Goal: Task Accomplishment & Management: Manage account settings

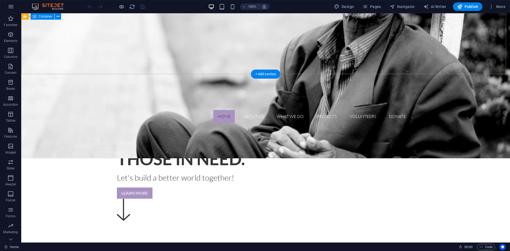
scroll to position [145, 0]
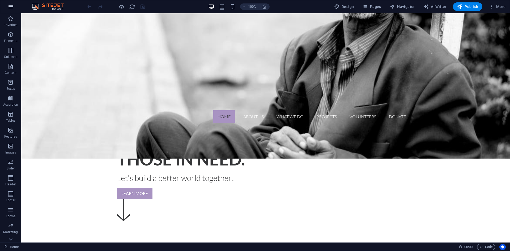
click at [13, 8] on icon "button" at bounding box center [11, 6] width 6 height 6
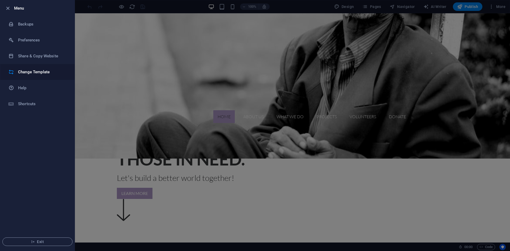
click at [23, 71] on h6 "Change Template" at bounding box center [42, 72] width 49 height 6
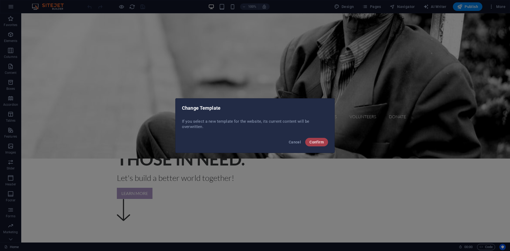
click at [312, 144] on button "Confirm" at bounding box center [316, 142] width 23 height 8
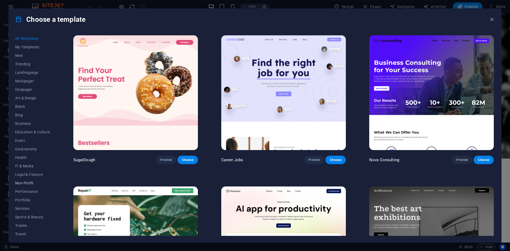
click at [24, 182] on span "Non-Profit" at bounding box center [32, 183] width 35 height 4
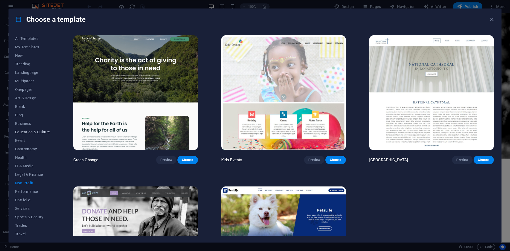
click at [33, 129] on button "Education & Culture" at bounding box center [32, 132] width 35 height 8
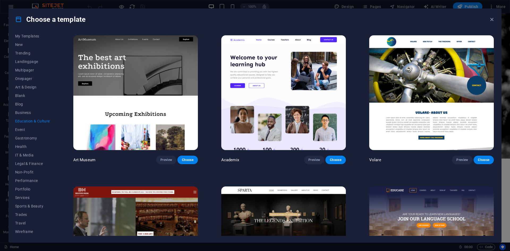
scroll to position [11, 0]
click at [27, 168] on button "Non-Profit" at bounding box center [32, 172] width 35 height 8
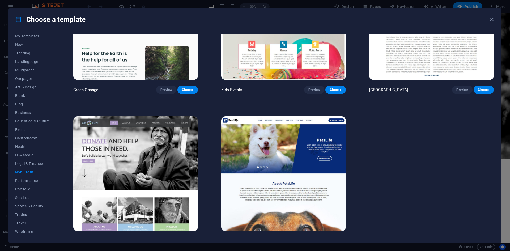
scroll to position [78, 0]
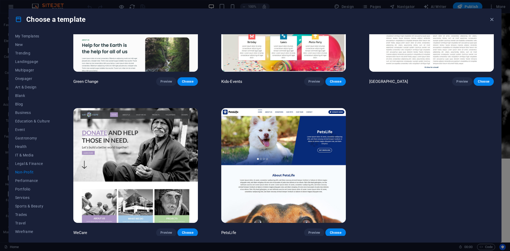
click at [285, 176] on img at bounding box center [283, 165] width 124 height 115
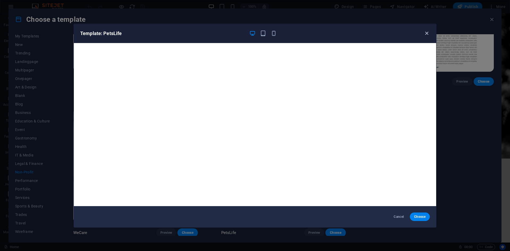
click at [425, 33] on icon "button" at bounding box center [426, 33] width 6 height 6
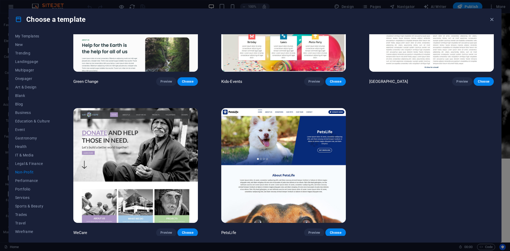
scroll to position [0, 0]
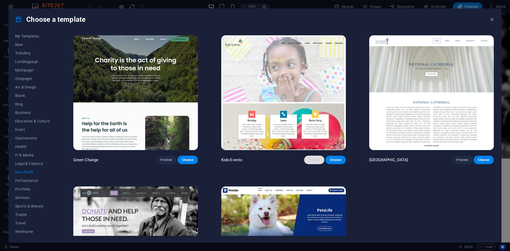
click at [309, 159] on span "Preview" at bounding box center [314, 160] width 12 height 4
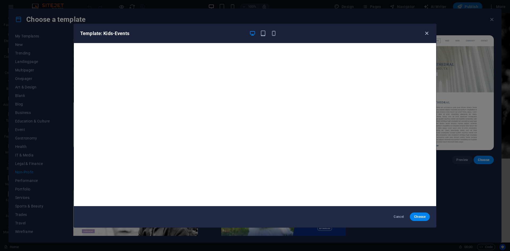
click at [427, 32] on icon "button" at bounding box center [426, 33] width 6 height 6
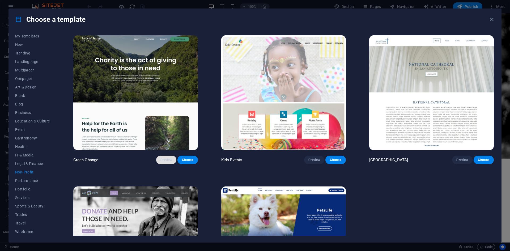
click at [161, 158] on span "Preview" at bounding box center [166, 160] width 12 height 4
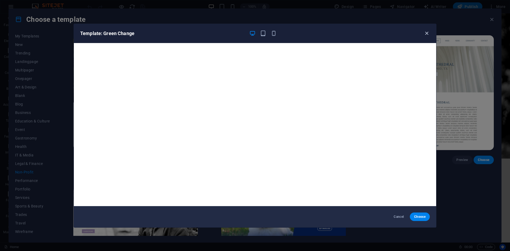
click at [428, 35] on icon "button" at bounding box center [426, 33] width 6 height 6
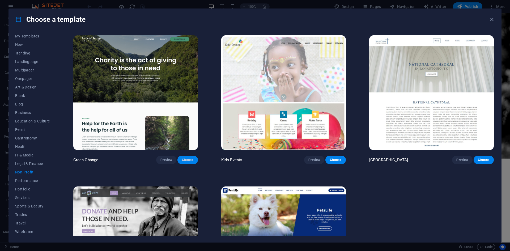
click at [183, 158] on span "Choose" at bounding box center [188, 160] width 12 height 4
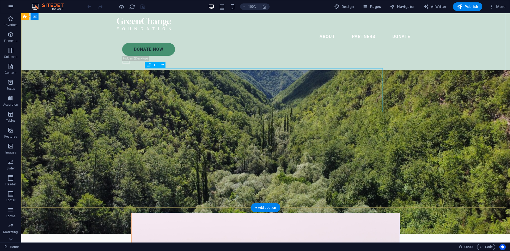
scroll to position [24, 0]
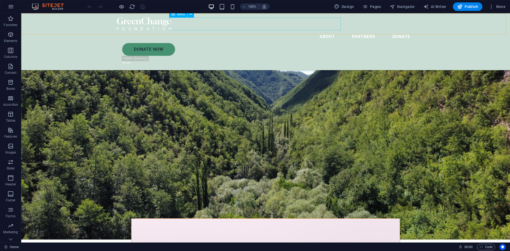
click at [290, 30] on nav "About Partners Donate" at bounding box center [265, 36] width 297 height 13
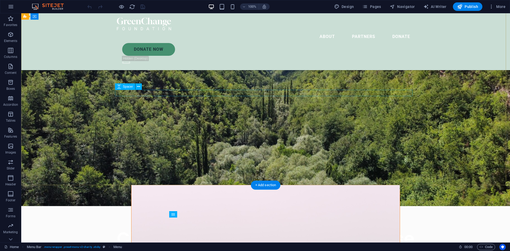
scroll to position [57, 0]
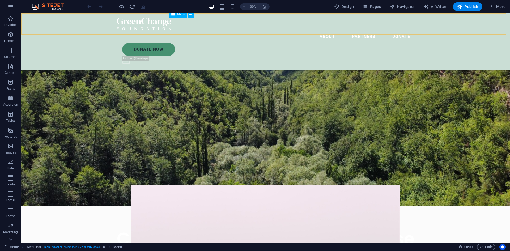
click at [324, 30] on nav "About Partners Donate" at bounding box center [265, 36] width 297 height 13
click at [363, 43] on div "Donate Now" at bounding box center [268, 49] width 292 height 13
click at [471, 6] on span "Publish" at bounding box center [467, 6] width 21 height 5
